Goal: Task Accomplishment & Management: Use online tool/utility

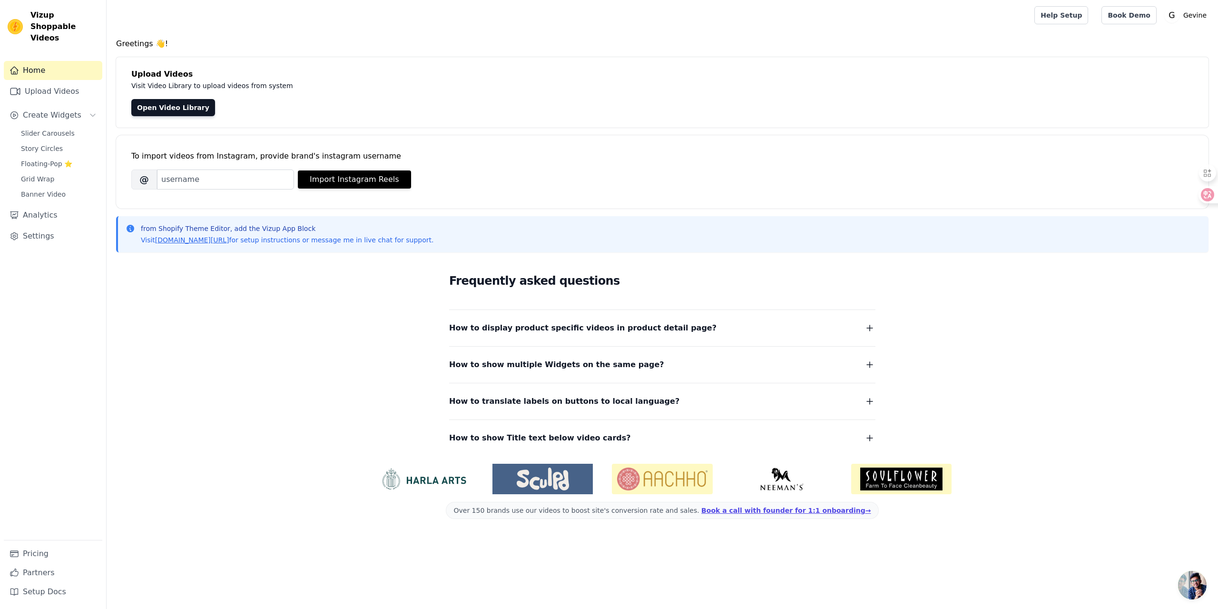
click at [245, 534] on html "Vizup Shoppable Videos Home Upload Videos Create Widgets Slider Carousels Story…" at bounding box center [609, 267] width 1218 height 534
click at [188, 178] on input "Brand's Instagram Username" at bounding box center [225, 179] width 137 height 20
click at [60, 61] on link "Home" at bounding box center [53, 70] width 98 height 19
click at [57, 128] on span "Slider Carousels" at bounding box center [48, 133] width 54 height 10
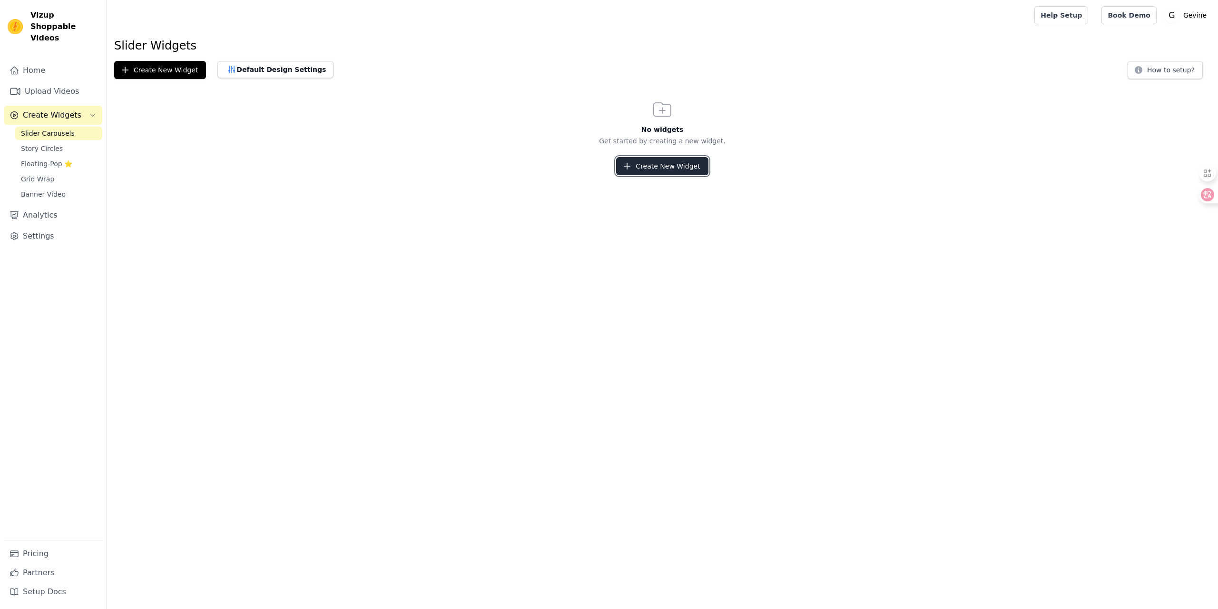
click at [631, 157] on button "Create New Widget" at bounding box center [662, 166] width 92 height 18
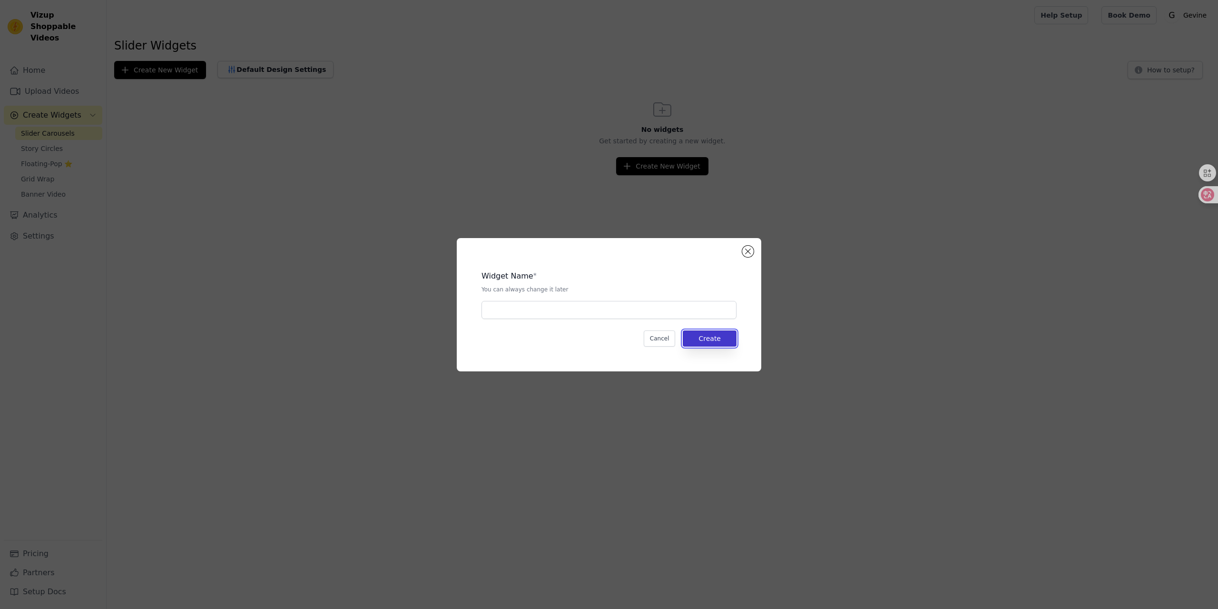
click at [710, 337] on button "Create" at bounding box center [710, 338] width 54 height 16
click at [563, 326] on div "Widget Name * You can always change it later Cancel Create" at bounding box center [609, 304] width 274 height 103
click at [563, 321] on div "Widget Name * You can always change it later Cancel Create" at bounding box center [609, 304] width 274 height 103
click at [564, 319] on div "Widget Name * You can always change it later Cancel Create" at bounding box center [609, 304] width 274 height 103
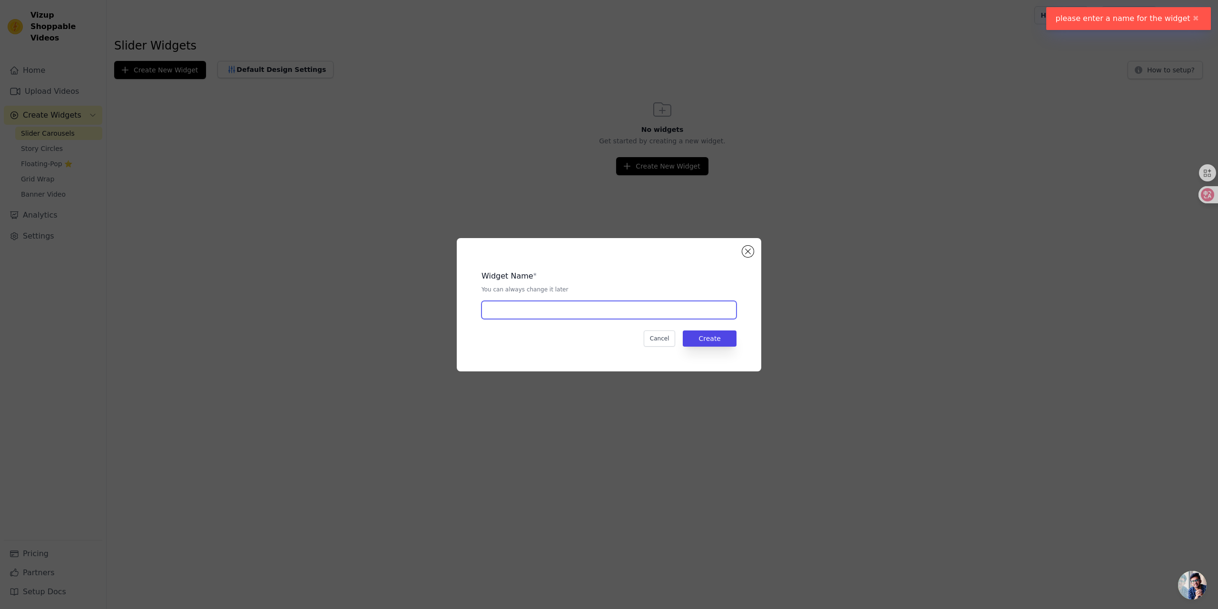
click at [568, 312] on input "text" at bounding box center [609, 310] width 255 height 18
type input "h"
type input "Home-page"
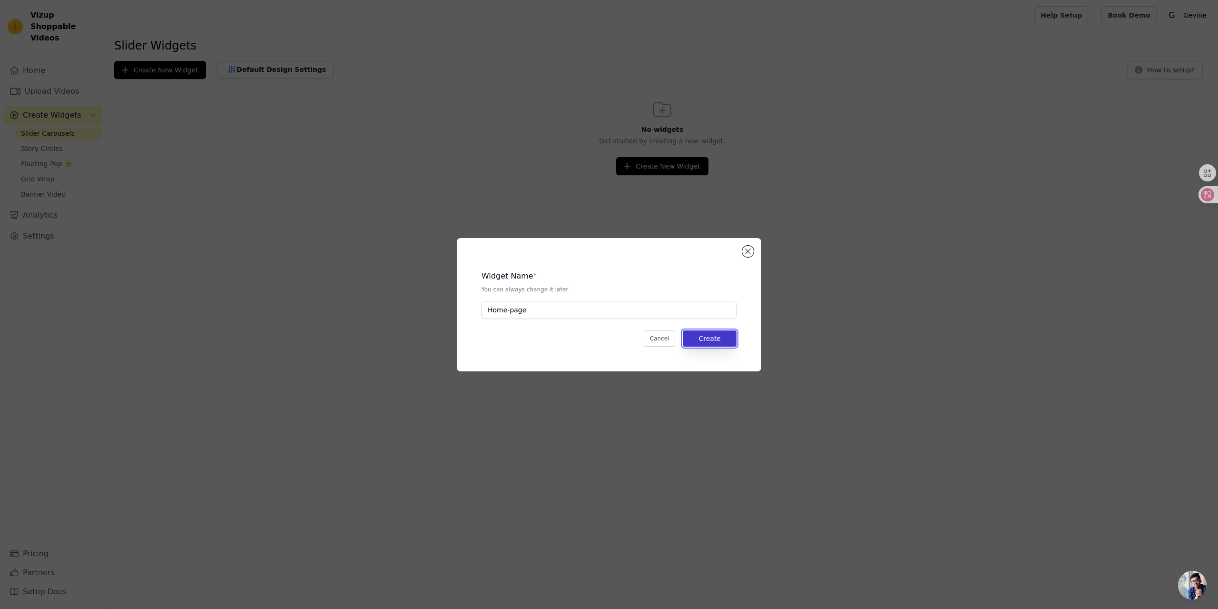
click at [700, 337] on button "Create" at bounding box center [710, 338] width 54 height 16
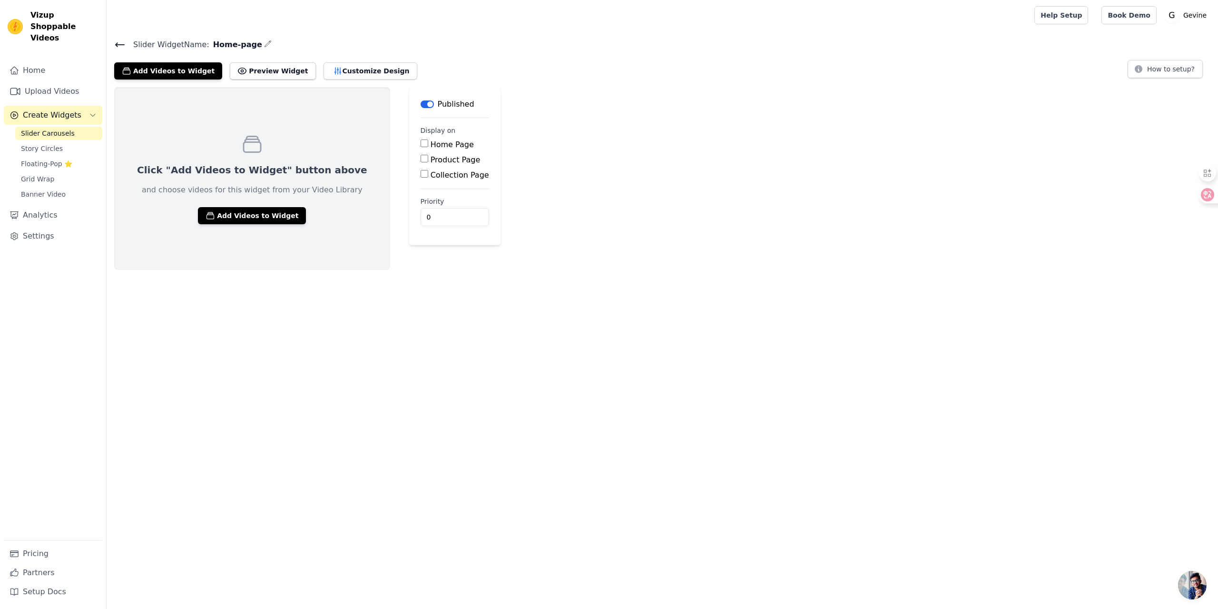
click at [409, 144] on main "Label Published Display on Home Page Product Page Collection Page Priority 0" at bounding box center [454, 166] width 91 height 158
click at [421, 144] on input "Home Page" at bounding box center [425, 143] width 8 height 8
checkbox input "true"
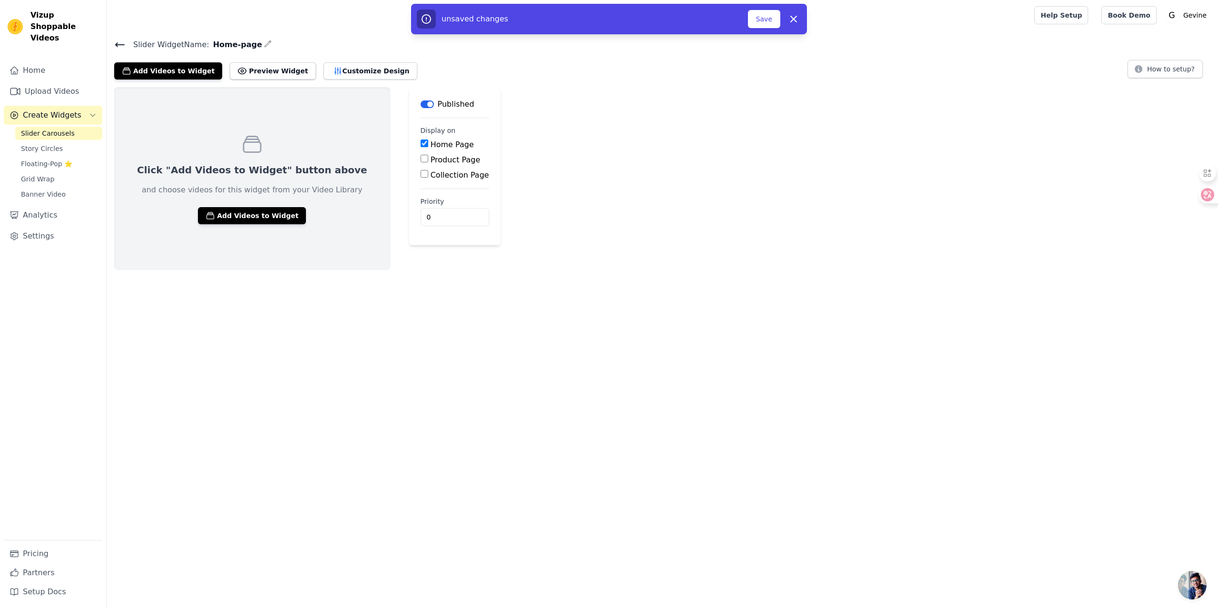
click at [579, 147] on div "Click "Add Videos to Widget" button above and choose videos for this widget fro…" at bounding box center [662, 178] width 1111 height 183
click at [770, 17] on button "Save" at bounding box center [764, 19] width 32 height 18
click at [765, 30] on div "unsaved changes Save Dismiss" at bounding box center [609, 19] width 396 height 30
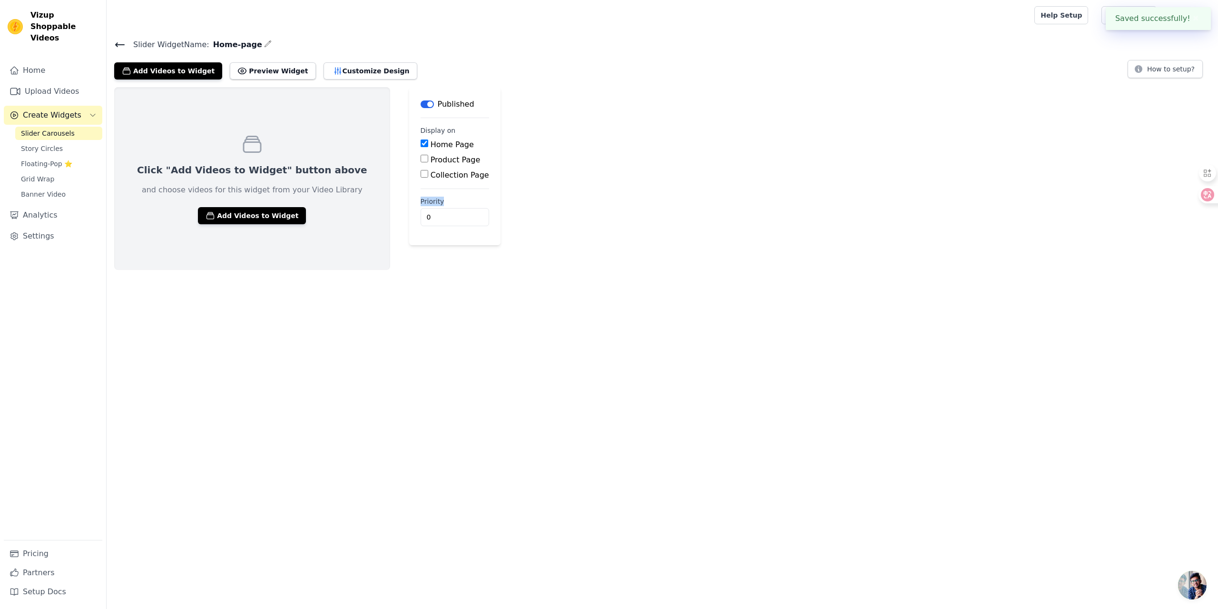
click at [688, 190] on div "Click "Add Videos to Widget" button above and choose videos for this widget fro…" at bounding box center [662, 178] width 1111 height 183
click at [239, 221] on button "Add Videos to Widget" at bounding box center [252, 215] width 108 height 17
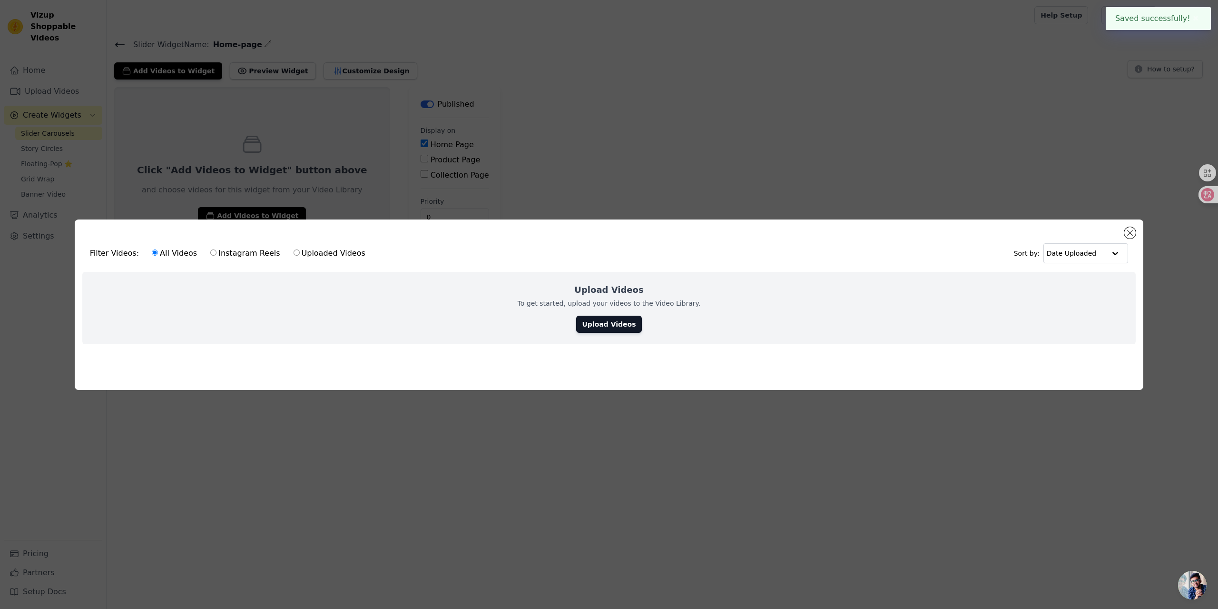
click at [239, 251] on label "Instagram Reels" at bounding box center [245, 253] width 70 height 12
click at [216, 251] on input "Instagram Reels" at bounding box center [213, 252] width 6 height 6
radio input "true"
click at [196, 250] on div "All Videos Instagram Reels Uploaded Videos" at bounding box center [259, 253] width 224 height 22
click at [190, 251] on label "All Videos" at bounding box center [174, 253] width 46 height 12
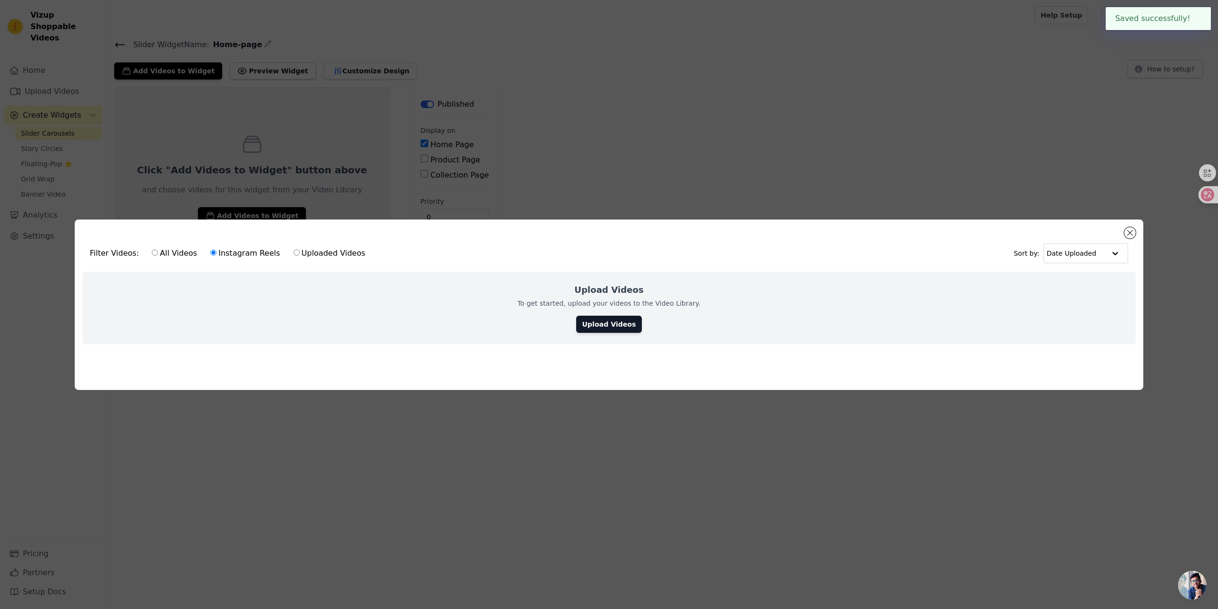
click at [158, 251] on input "All Videos" at bounding box center [155, 252] width 6 height 6
radio input "true"
click at [1130, 234] on button "Close modal" at bounding box center [1129, 232] width 11 height 11
